Goal: Transaction & Acquisition: Purchase product/service

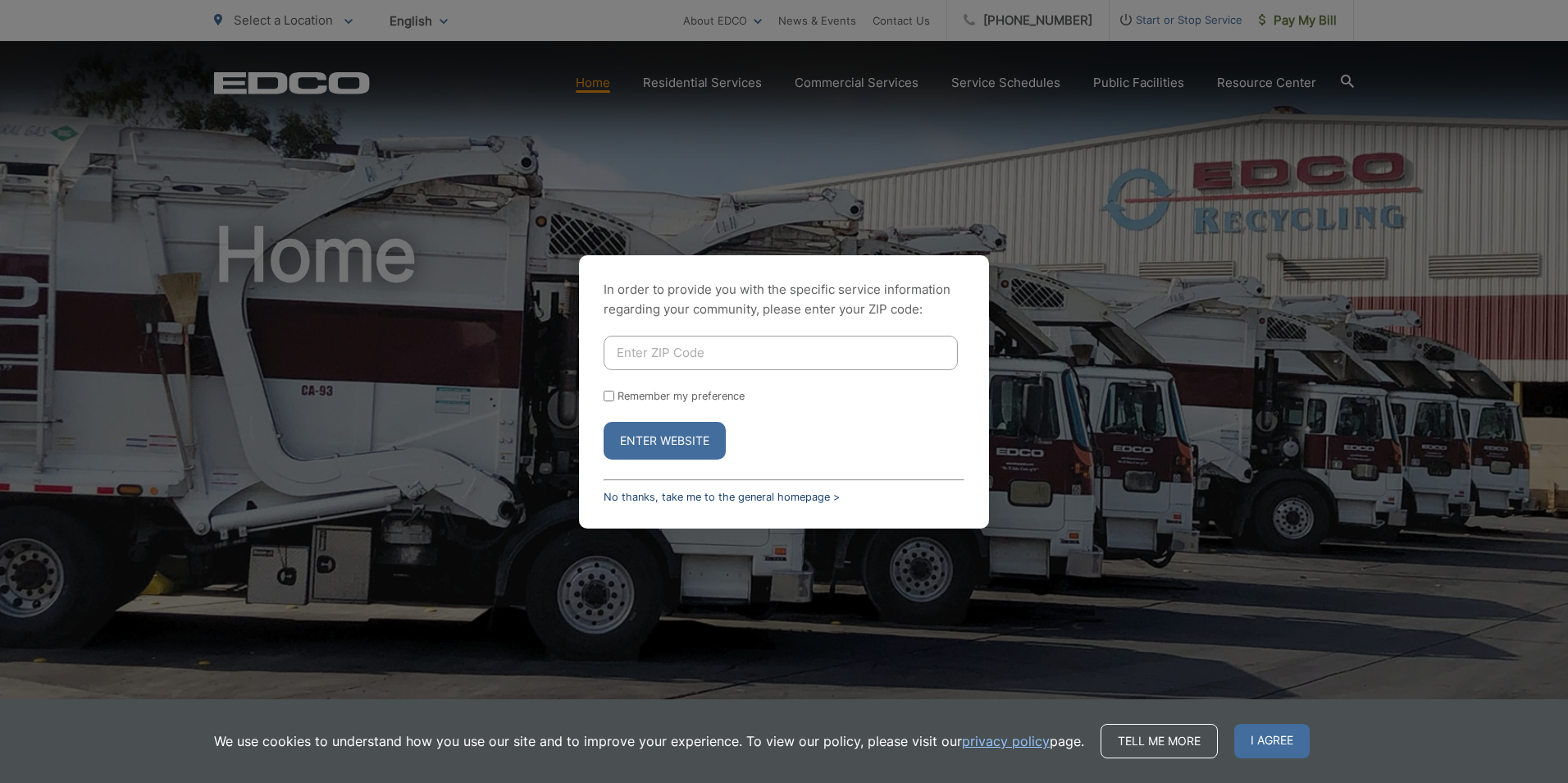
click at [667, 495] on link "No thanks, take me to the general homepage >" at bounding box center [721, 496] width 236 height 12
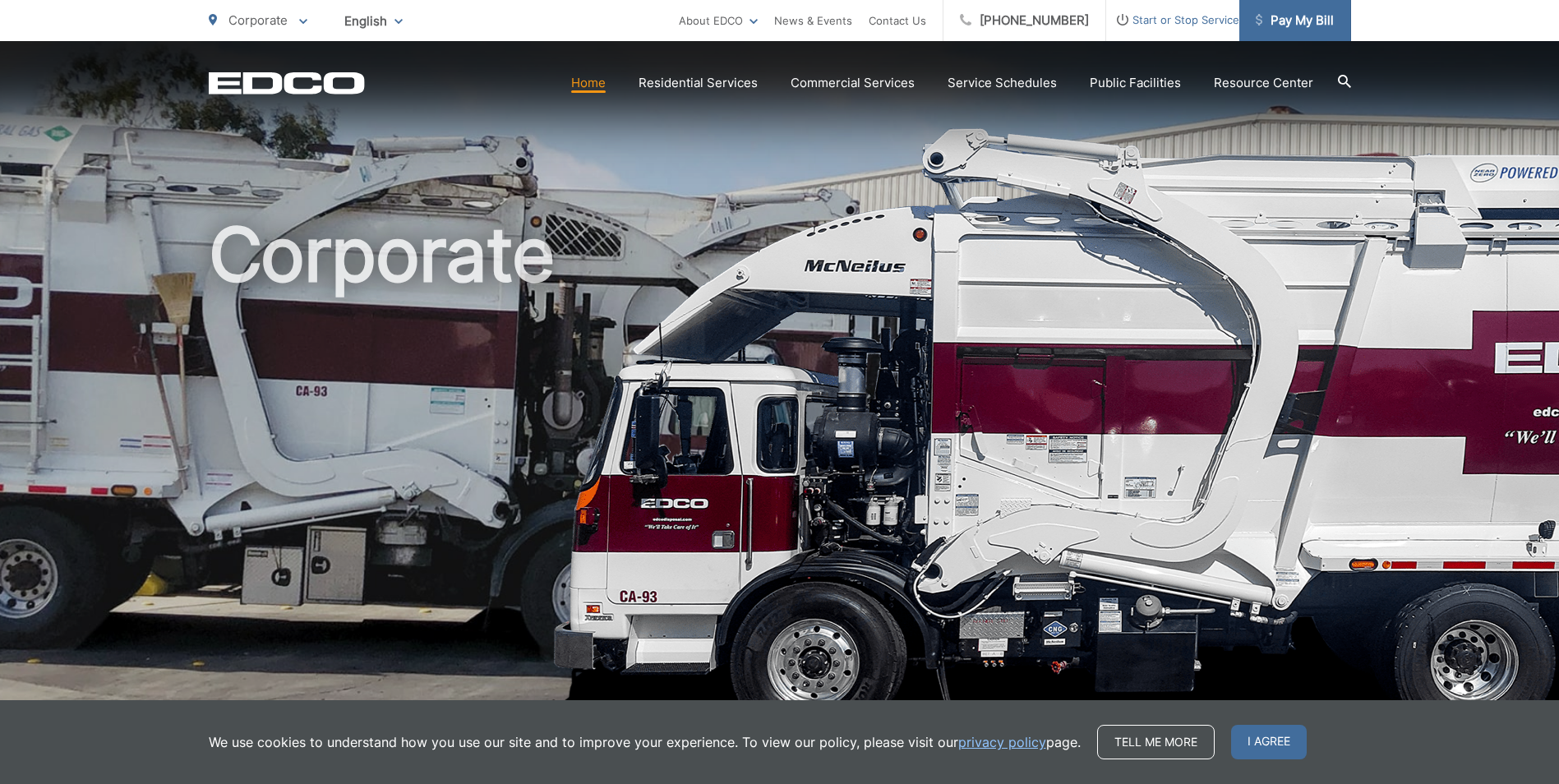
click at [1312, 25] on span "Pay My Bill" at bounding box center [1295, 20] width 78 height 19
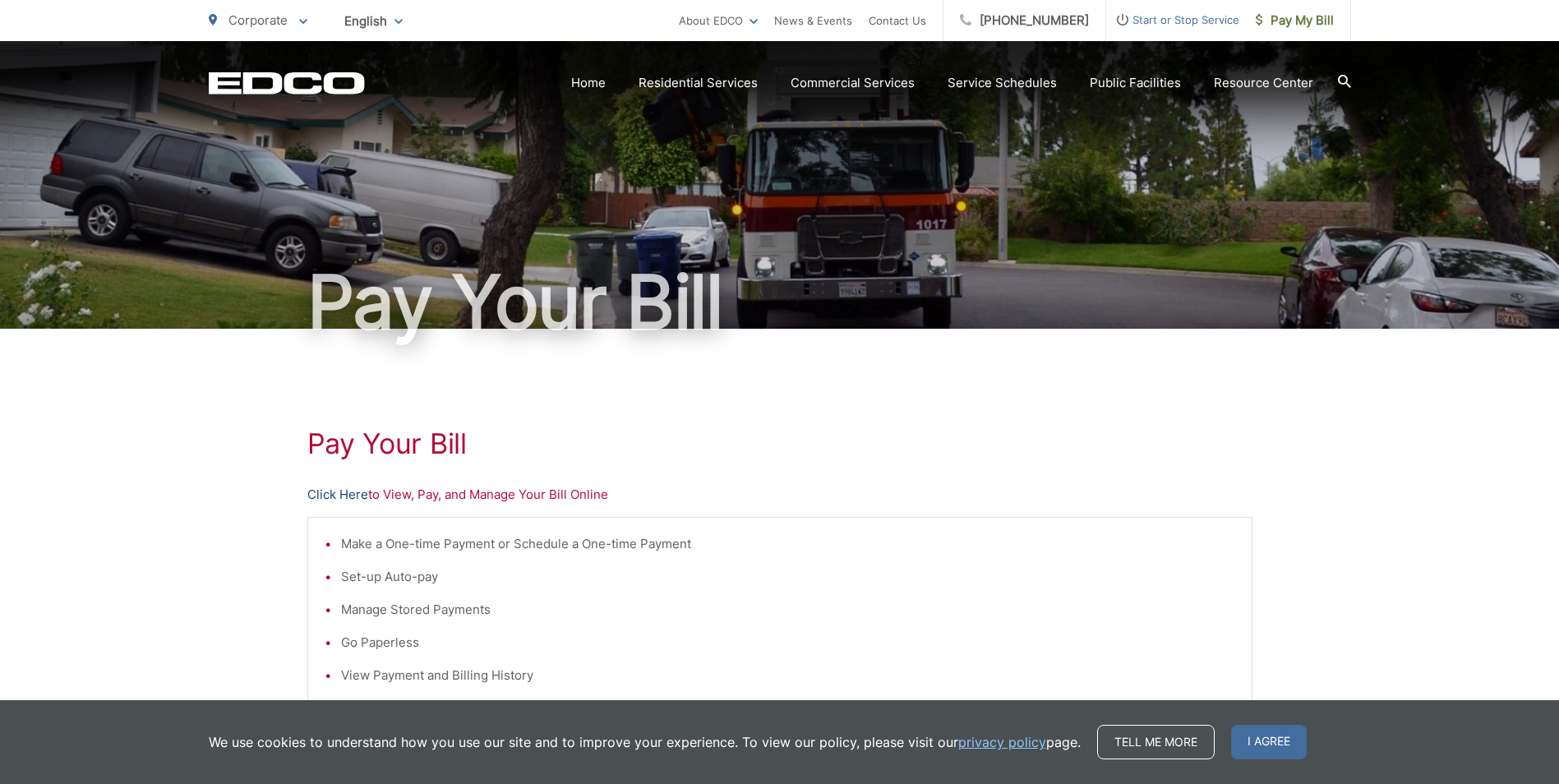
click at [356, 487] on link "Click Here" at bounding box center [338, 494] width 61 height 19
click at [329, 488] on link "Click Here" at bounding box center [338, 494] width 61 height 19
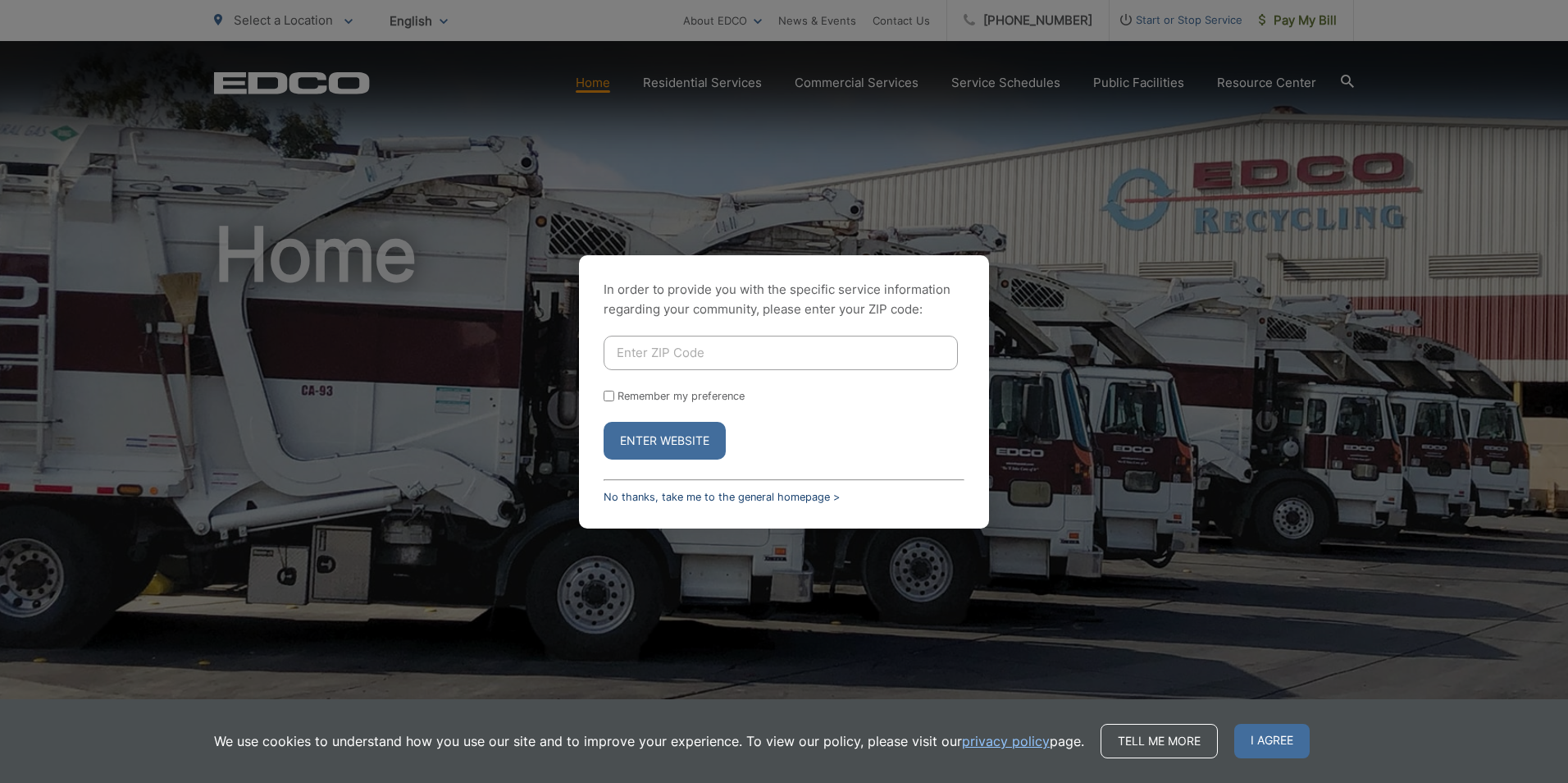
click at [715, 491] on link "No thanks, take me to the general homepage >" at bounding box center [721, 496] width 236 height 12
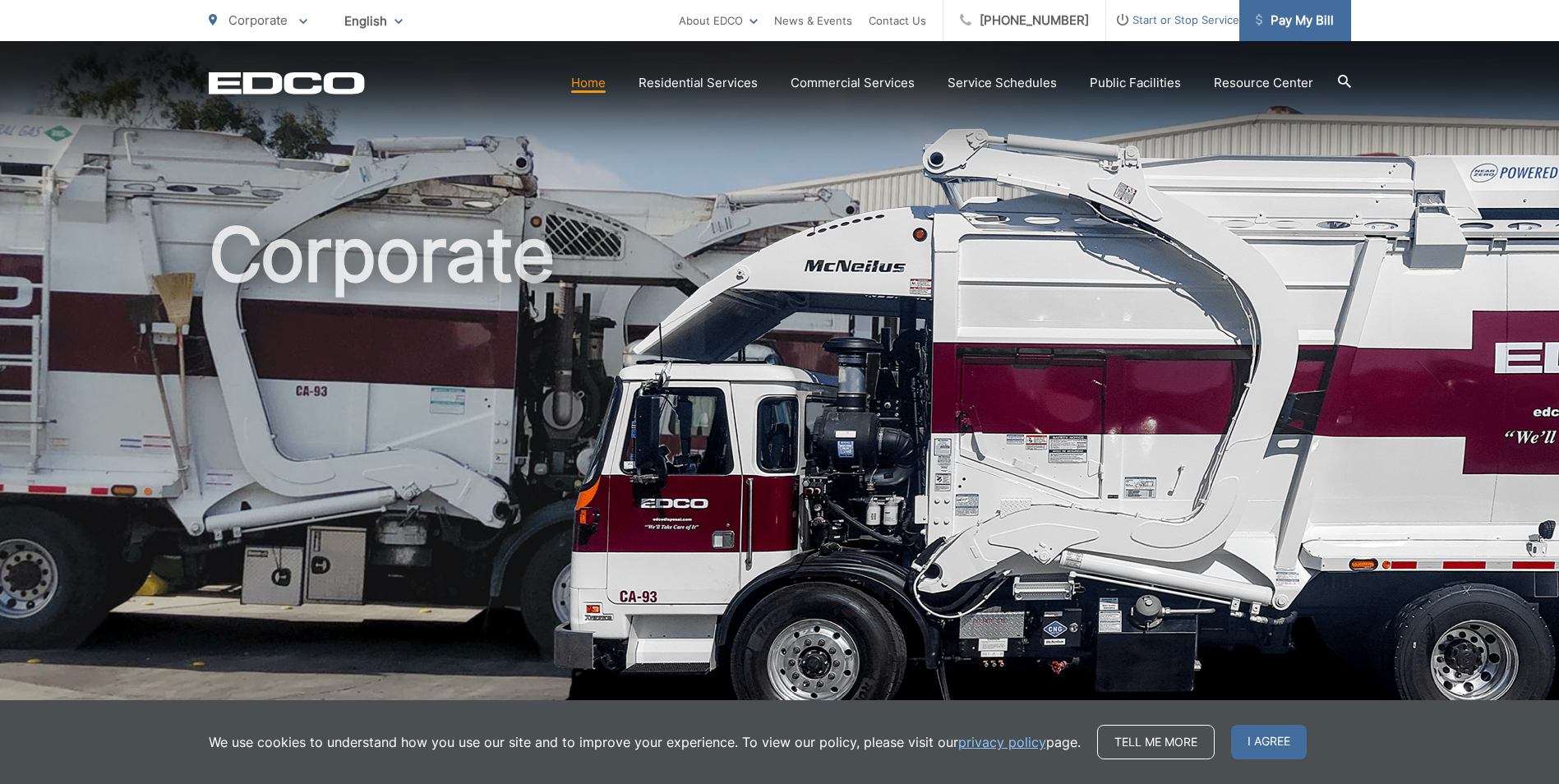
click at [1315, 21] on span "Pay My Bill" at bounding box center [1295, 20] width 78 height 19
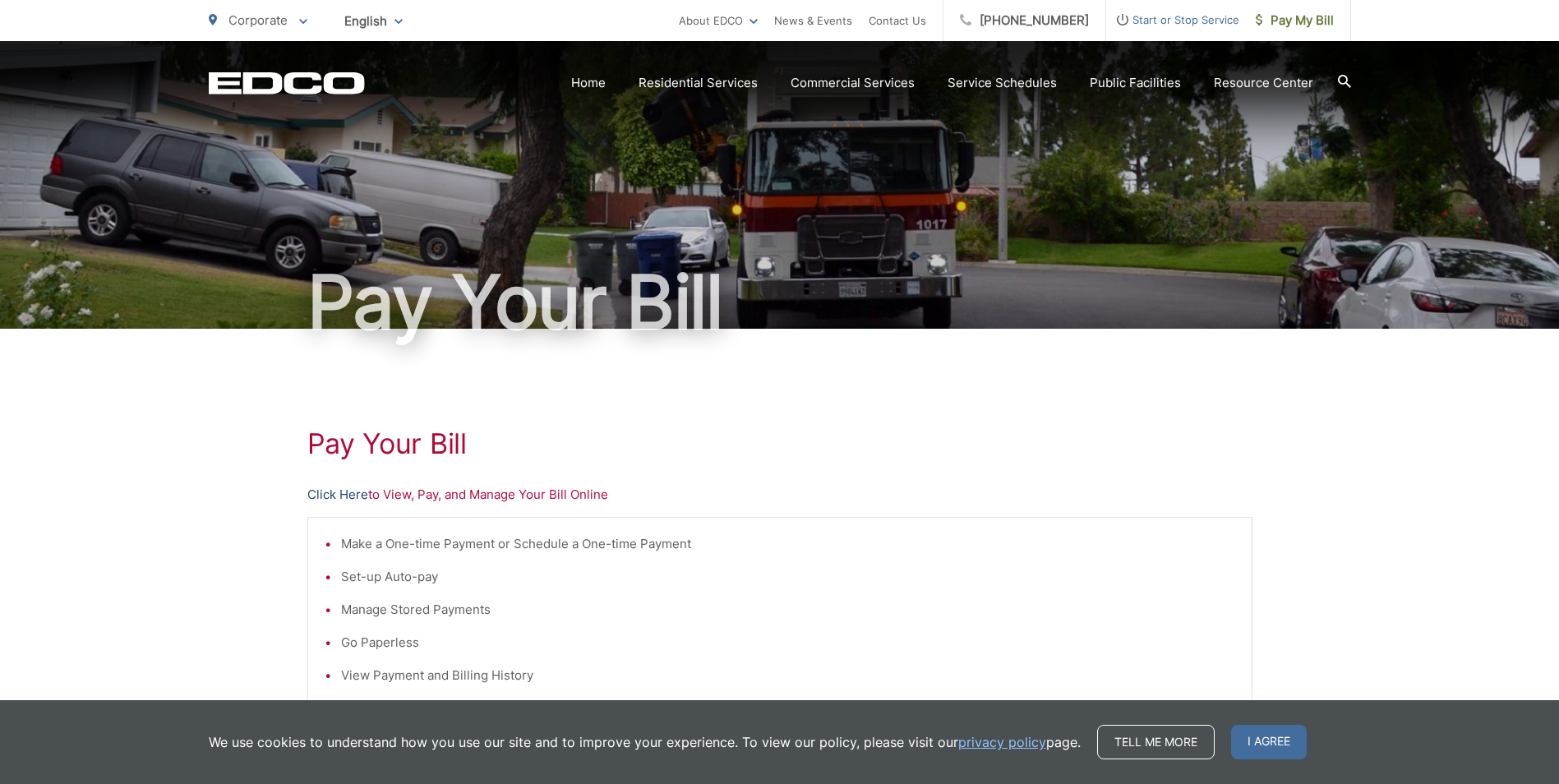
click at [340, 493] on link "Click Here" at bounding box center [338, 494] width 61 height 19
